Goal: Check status: Check status

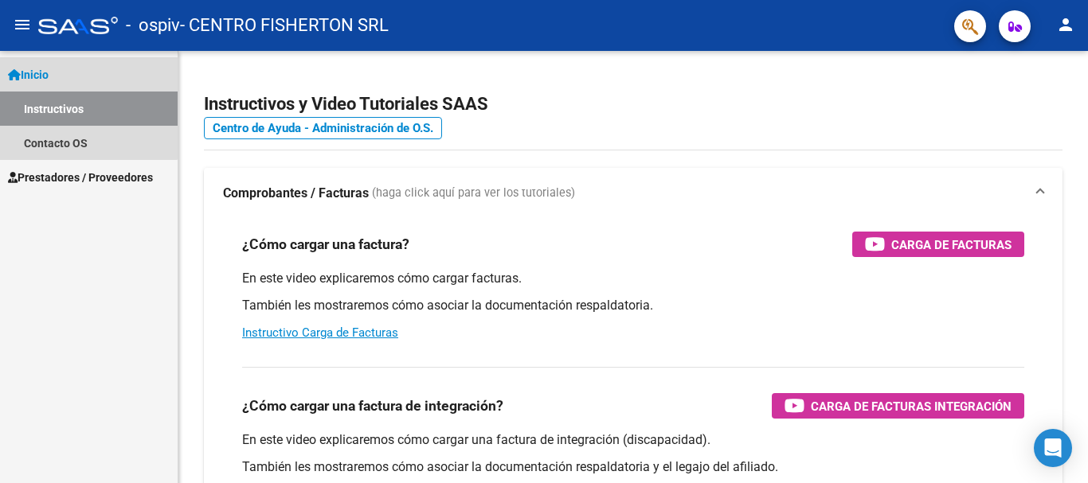
click at [41, 83] on span "Inicio" at bounding box center [28, 75] width 41 height 18
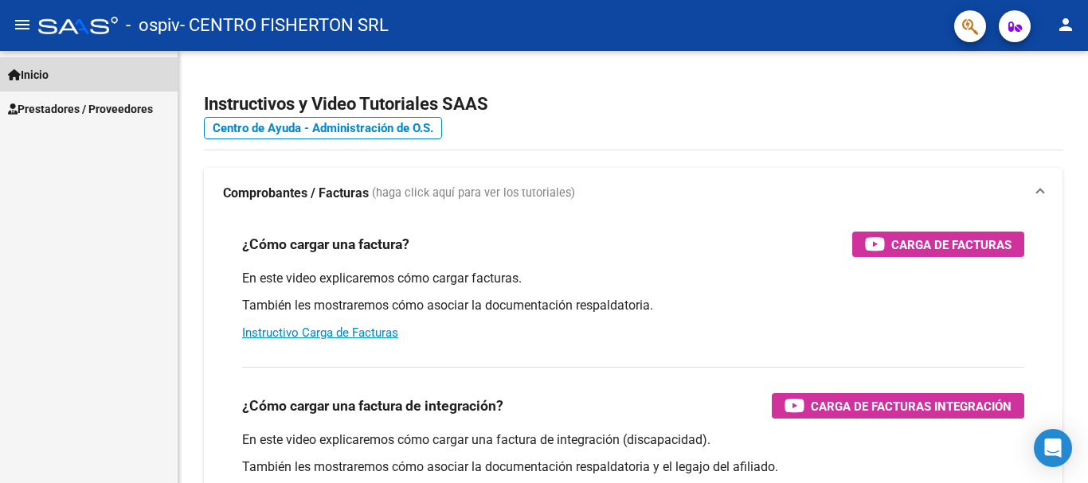
click at [44, 61] on link "Inicio" at bounding box center [89, 74] width 178 height 34
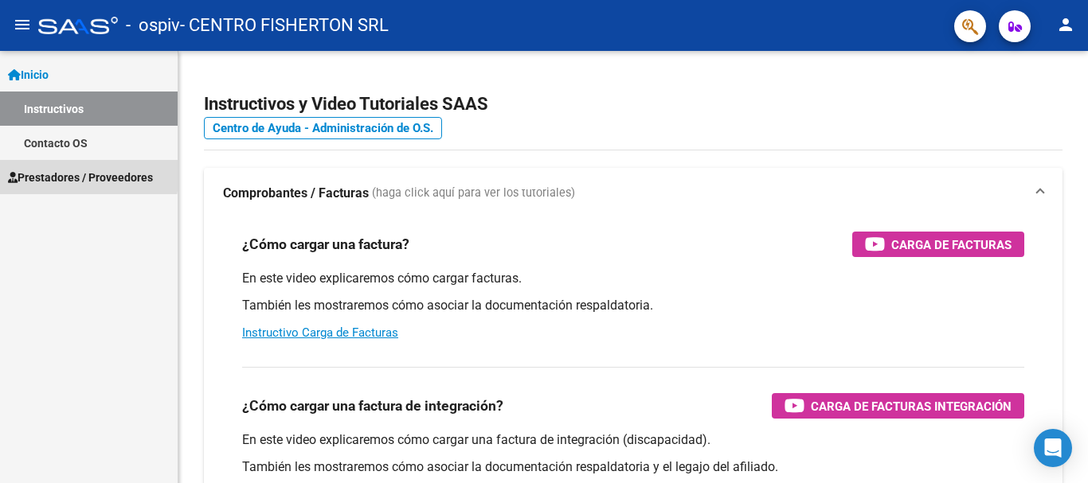
click at [49, 172] on span "Prestadores / Proveedores" at bounding box center [80, 178] width 145 height 18
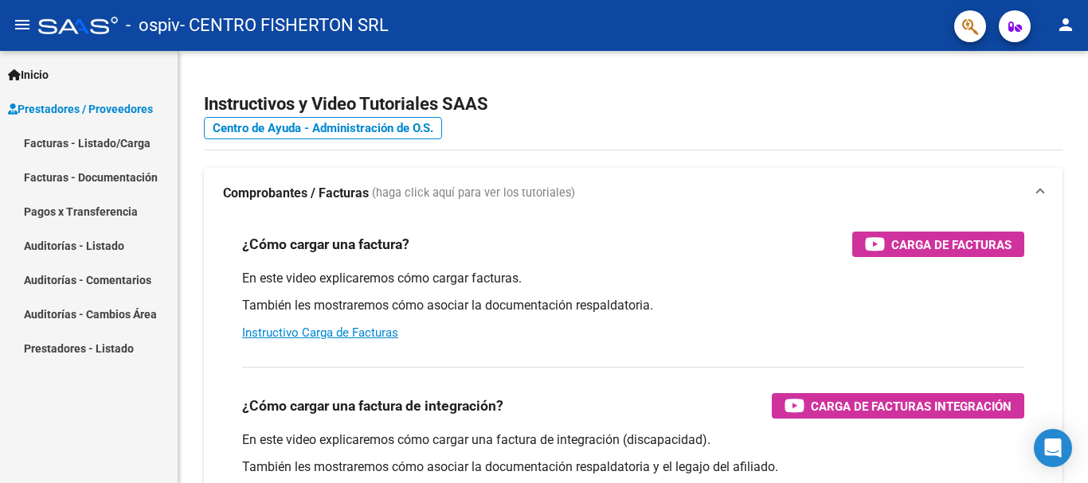
click at [82, 144] on link "Facturas - Listado/Carga" at bounding box center [89, 143] width 178 height 34
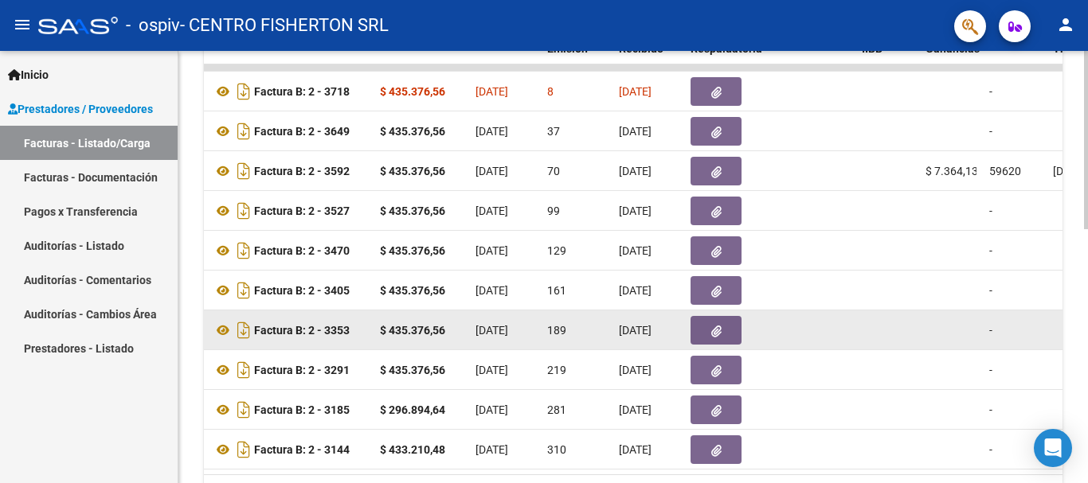
scroll to position [538, 0]
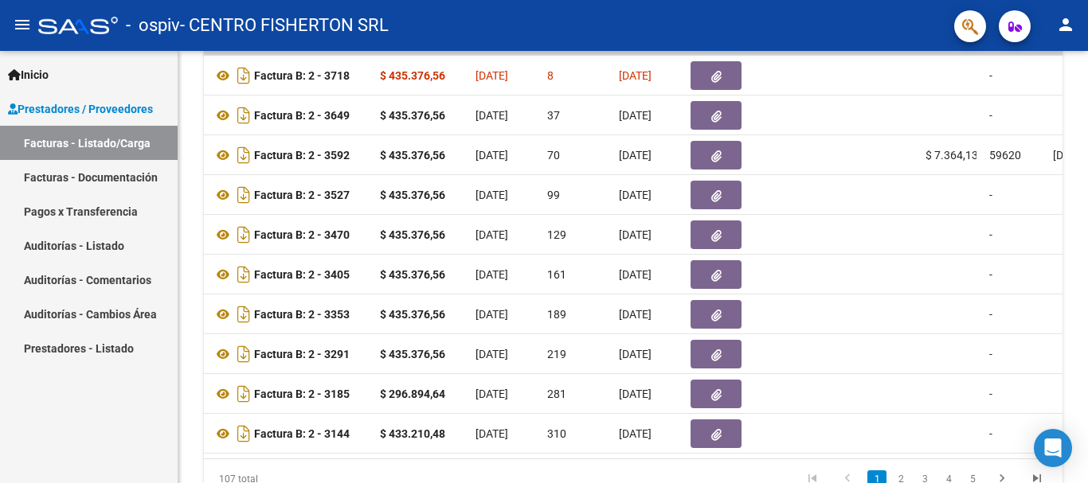
click at [95, 200] on link "Pagos x Transferencia" at bounding box center [89, 211] width 178 height 34
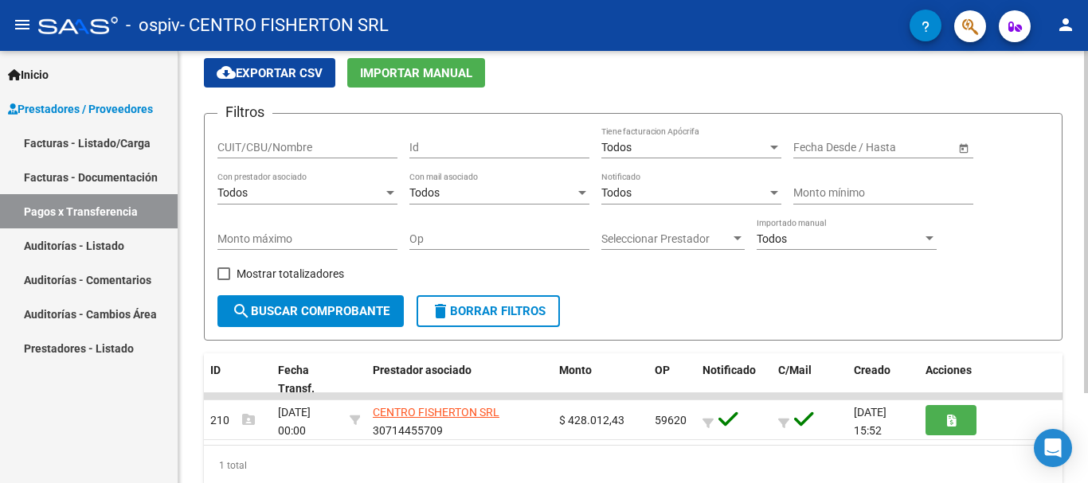
scroll to position [33, 0]
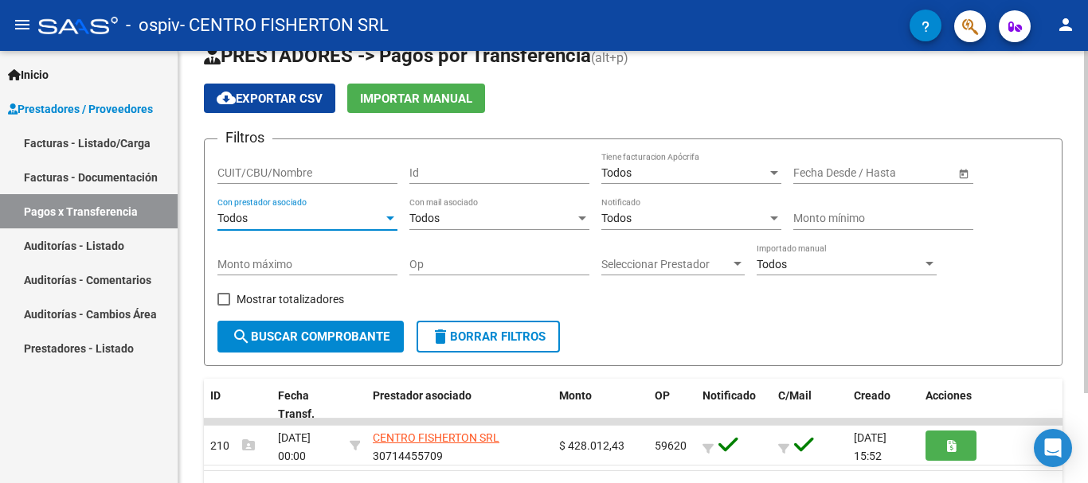
click at [256, 218] on div "Todos" at bounding box center [300, 219] width 166 height 14
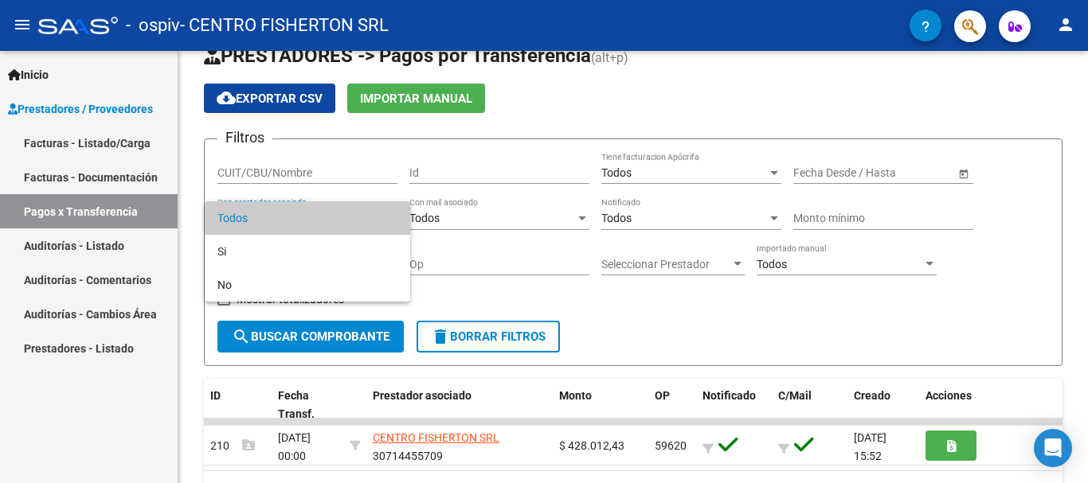
click at [1000, 335] on div at bounding box center [544, 241] width 1088 height 483
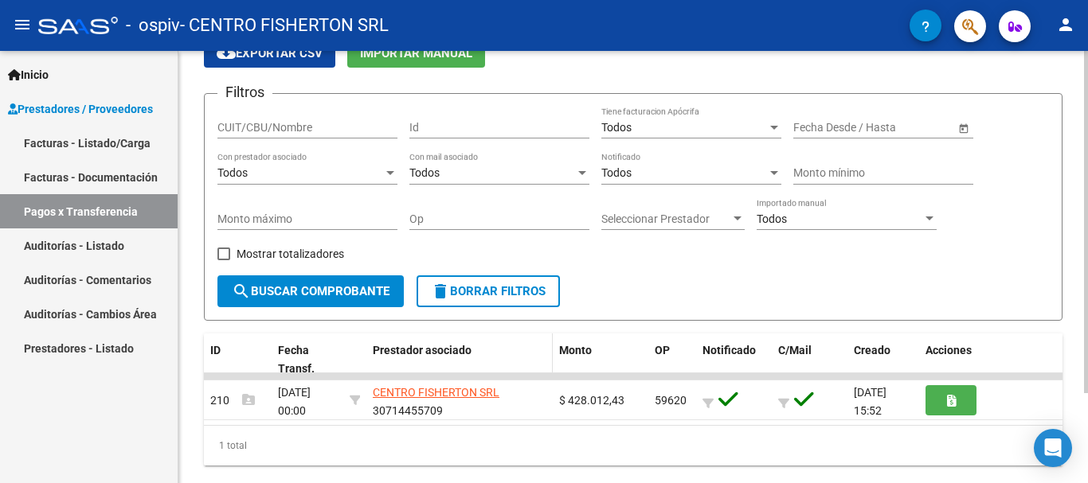
scroll to position [113, 0]
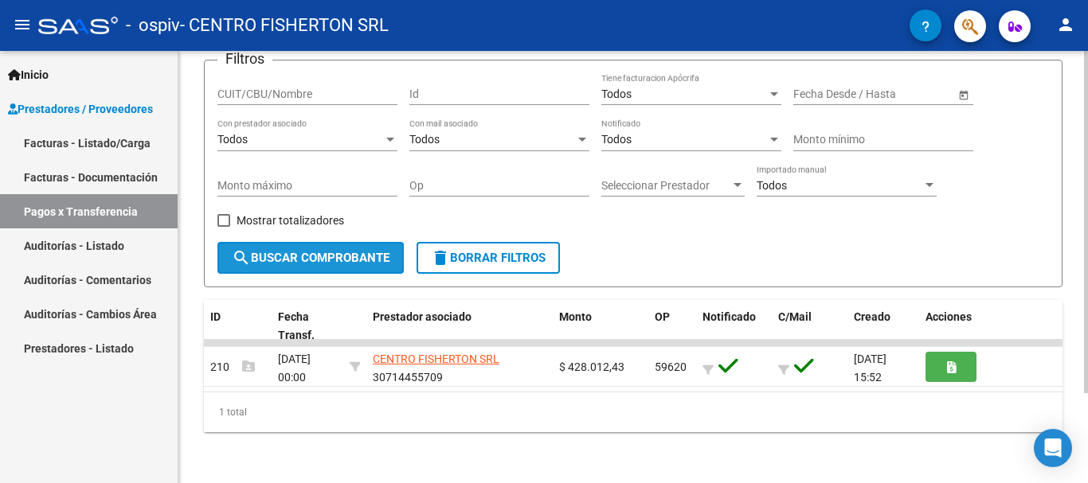
click at [390, 253] on span "search Buscar Comprobante" at bounding box center [311, 258] width 158 height 14
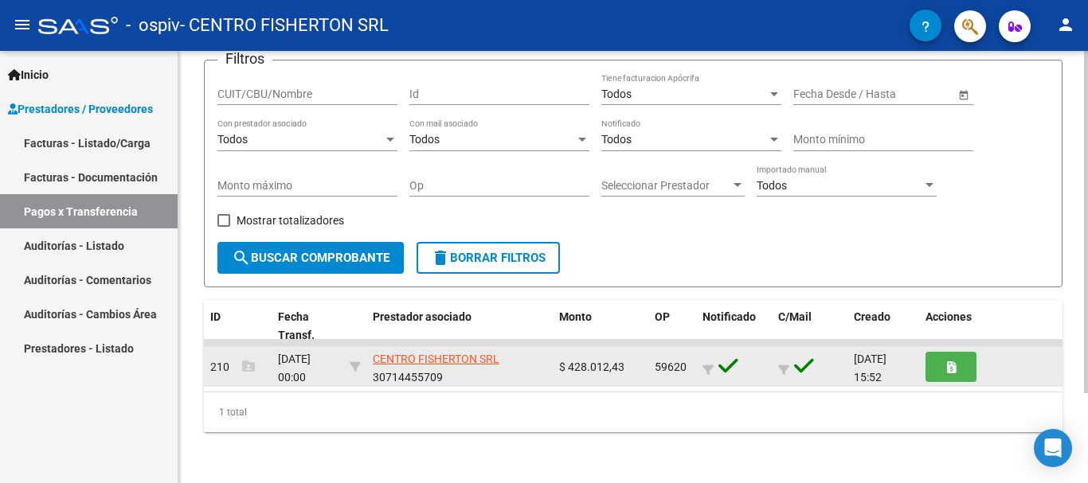
click at [335, 377] on div "[DATE] 00:00" at bounding box center [307, 366] width 59 height 33
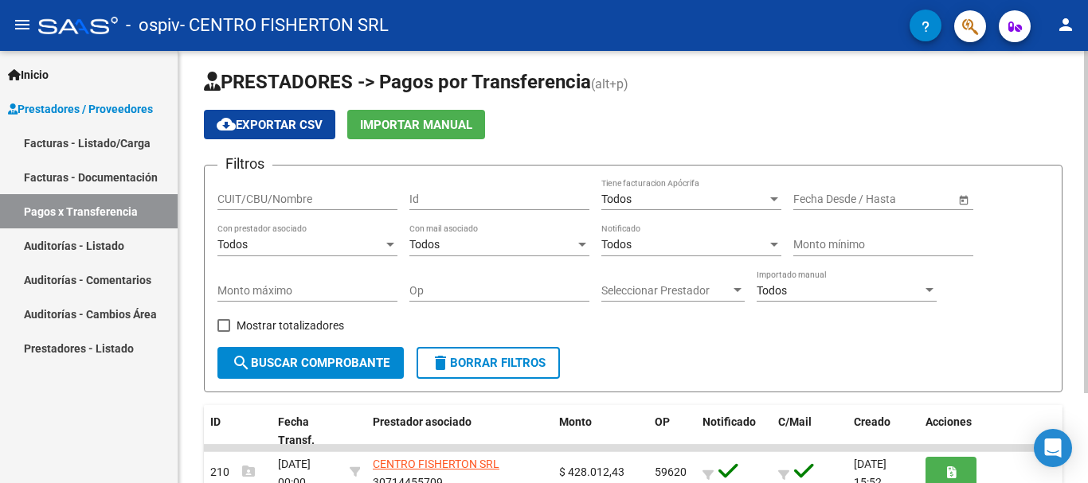
scroll to position [0, 0]
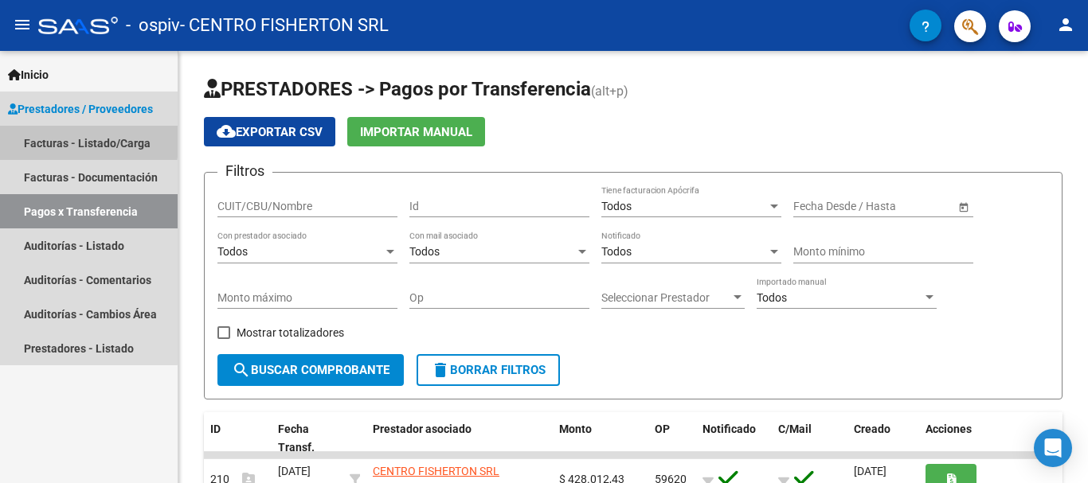
click at [70, 139] on link "Facturas - Listado/Carga" at bounding box center [89, 143] width 178 height 34
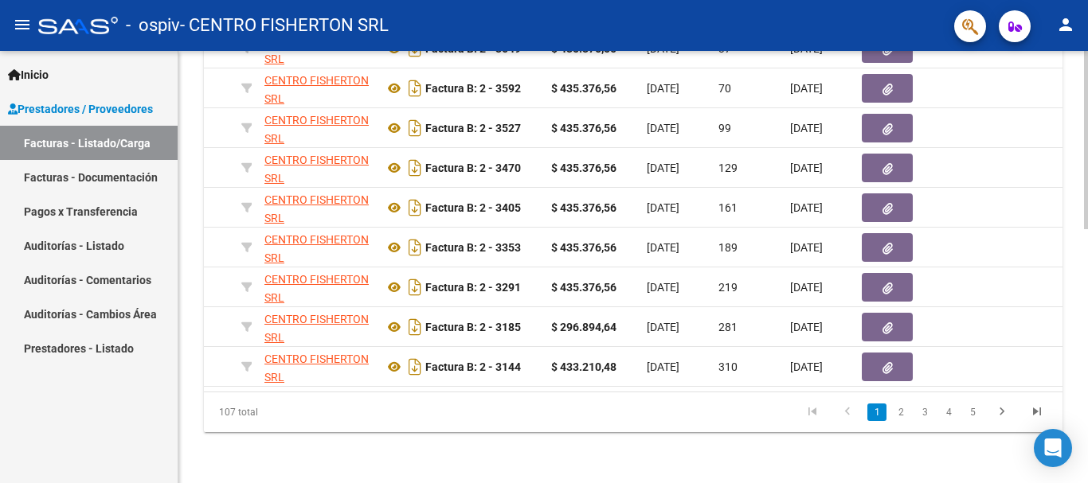
scroll to position [0, 383]
